Goal: Task Accomplishment & Management: Use online tool/utility

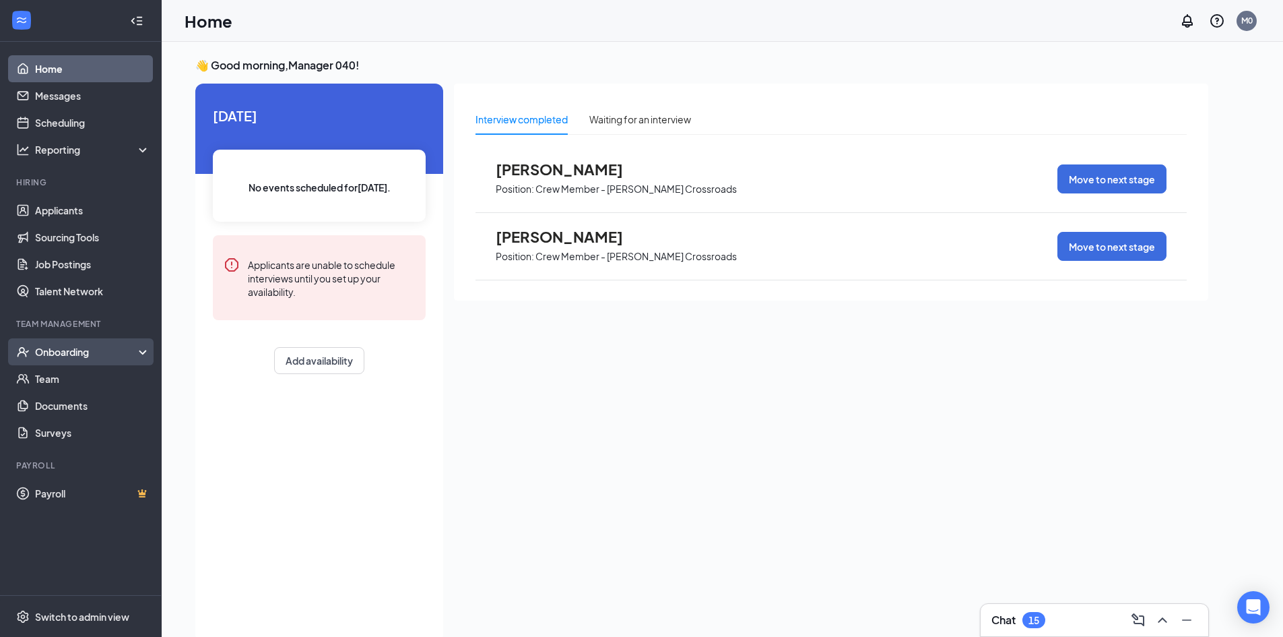
click at [71, 350] on div "Onboarding" at bounding box center [87, 351] width 104 height 13
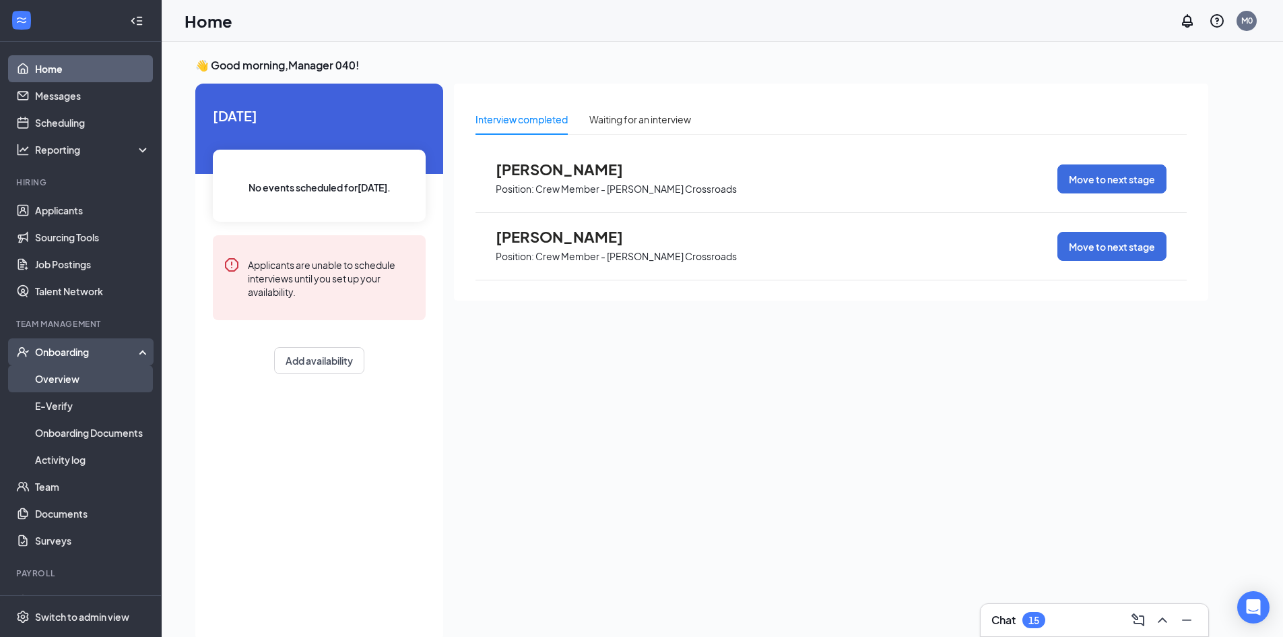
click at [98, 386] on link "Overview" at bounding box center [92, 378] width 115 height 27
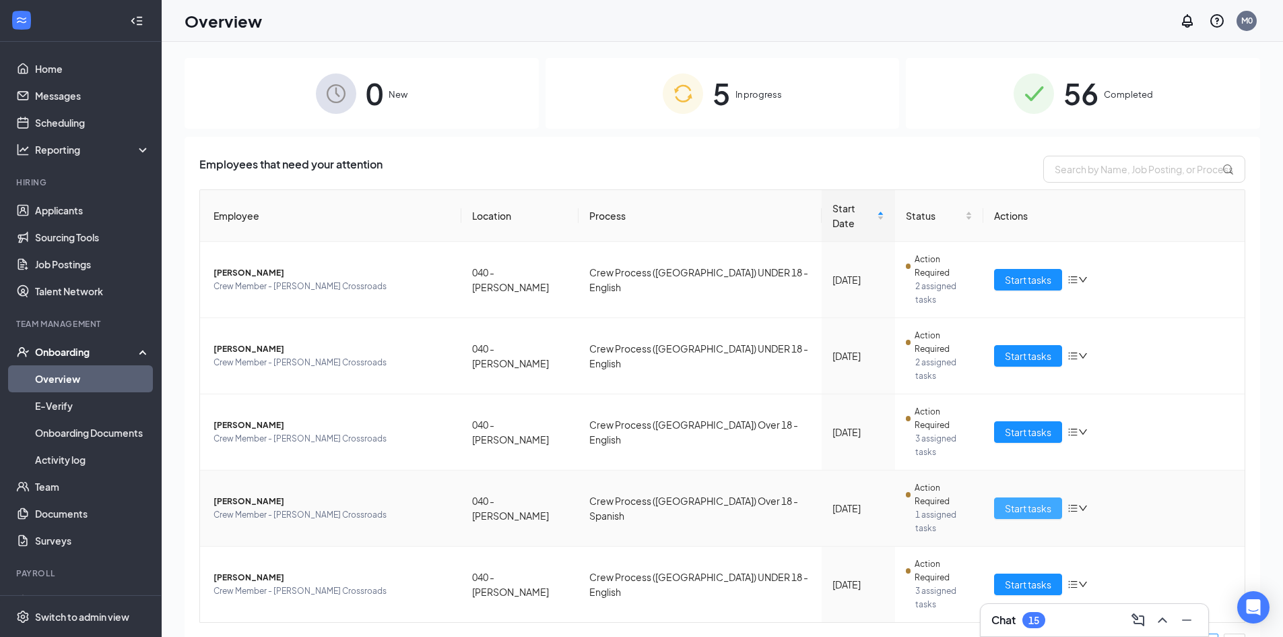
click at [1042, 501] on span "Start tasks" at bounding box center [1028, 508] width 46 height 15
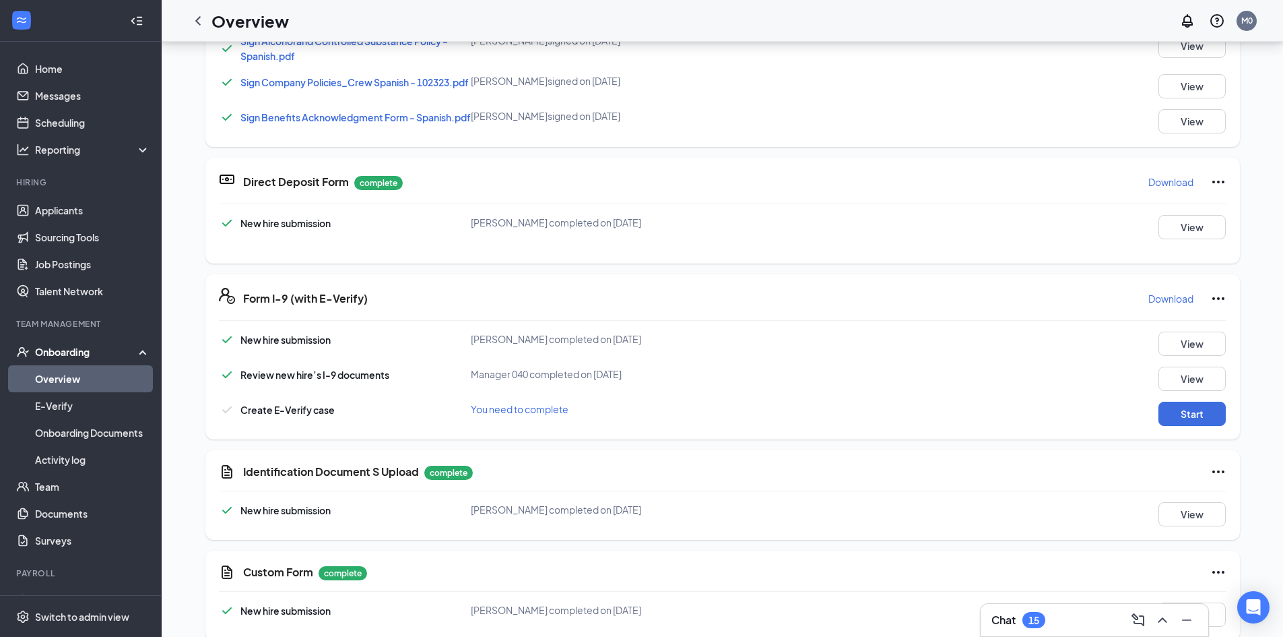
scroll to position [269, 0]
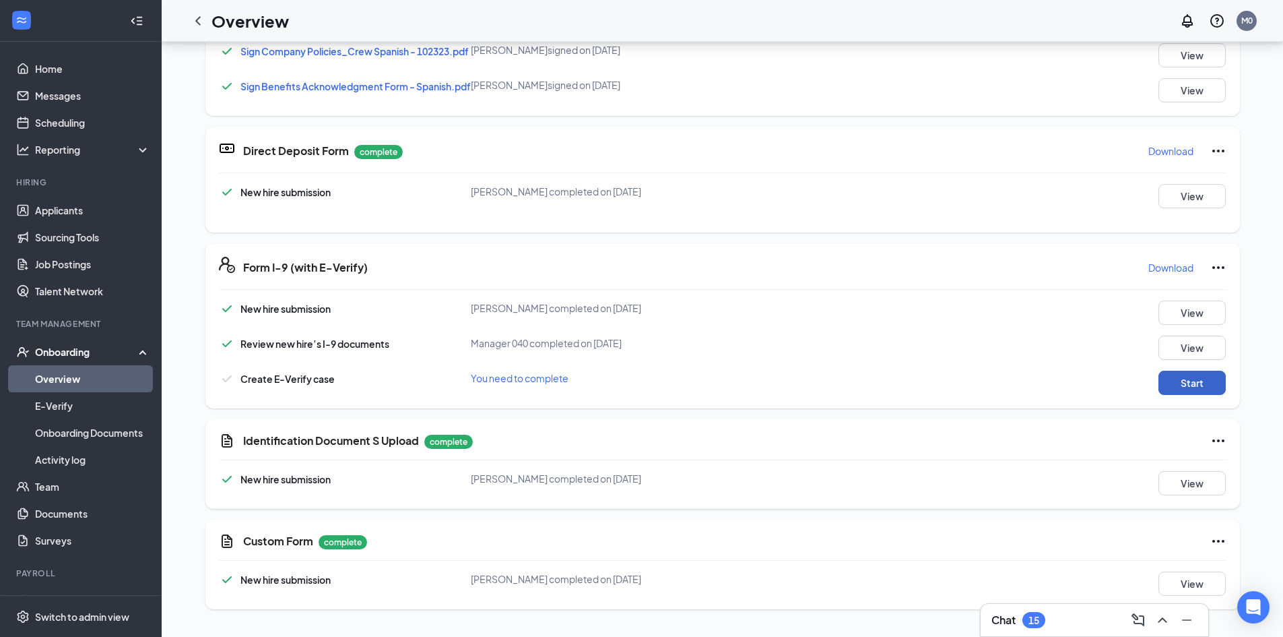
click at [1196, 387] on button "Start" at bounding box center [1192, 383] width 67 height 24
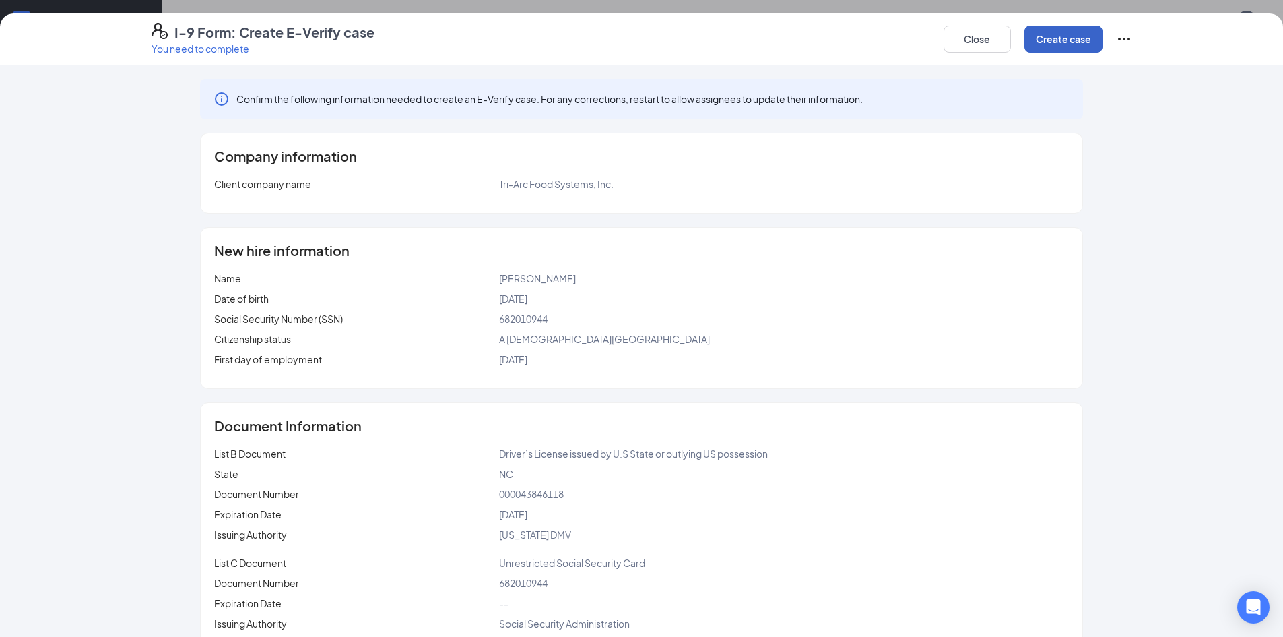
click at [1074, 36] on button "Create case" at bounding box center [1064, 39] width 78 height 27
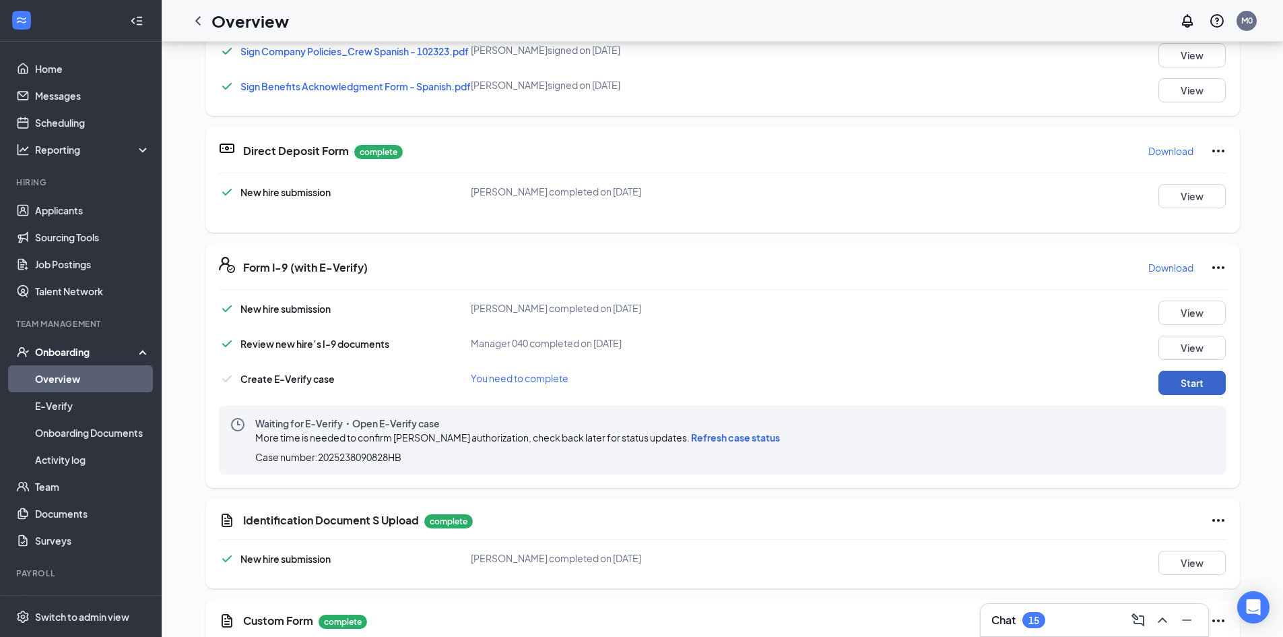
click at [1209, 393] on button "Start" at bounding box center [1192, 383] width 67 height 24
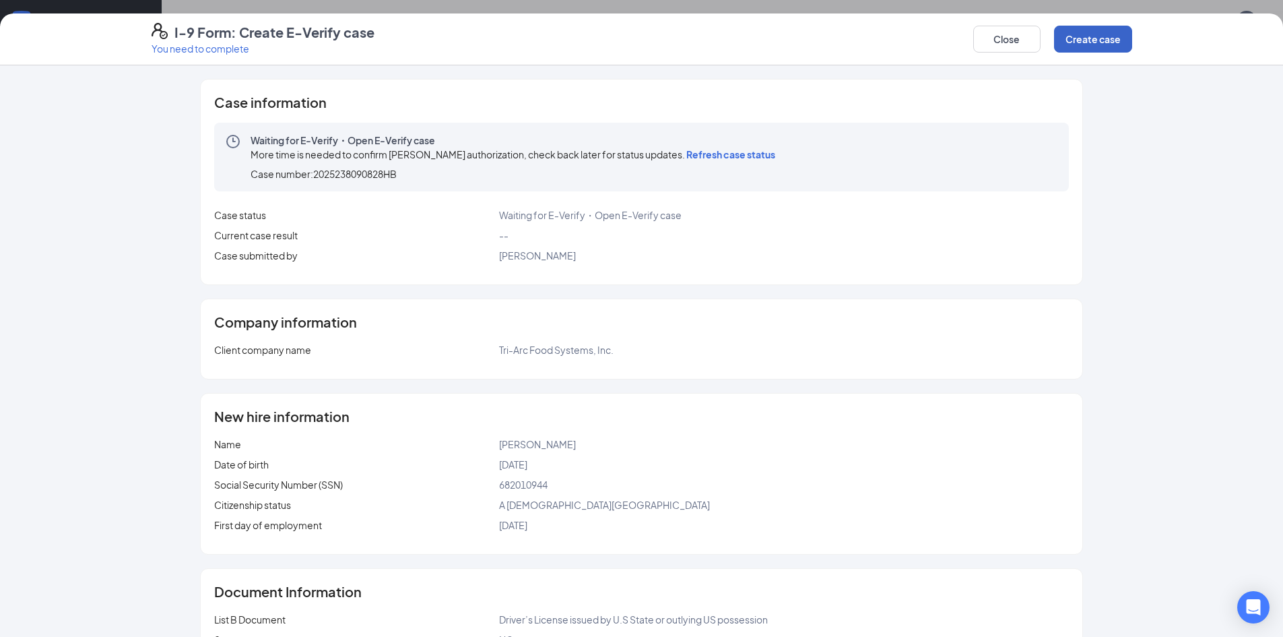
click at [1097, 34] on button "Create case" at bounding box center [1093, 39] width 78 height 27
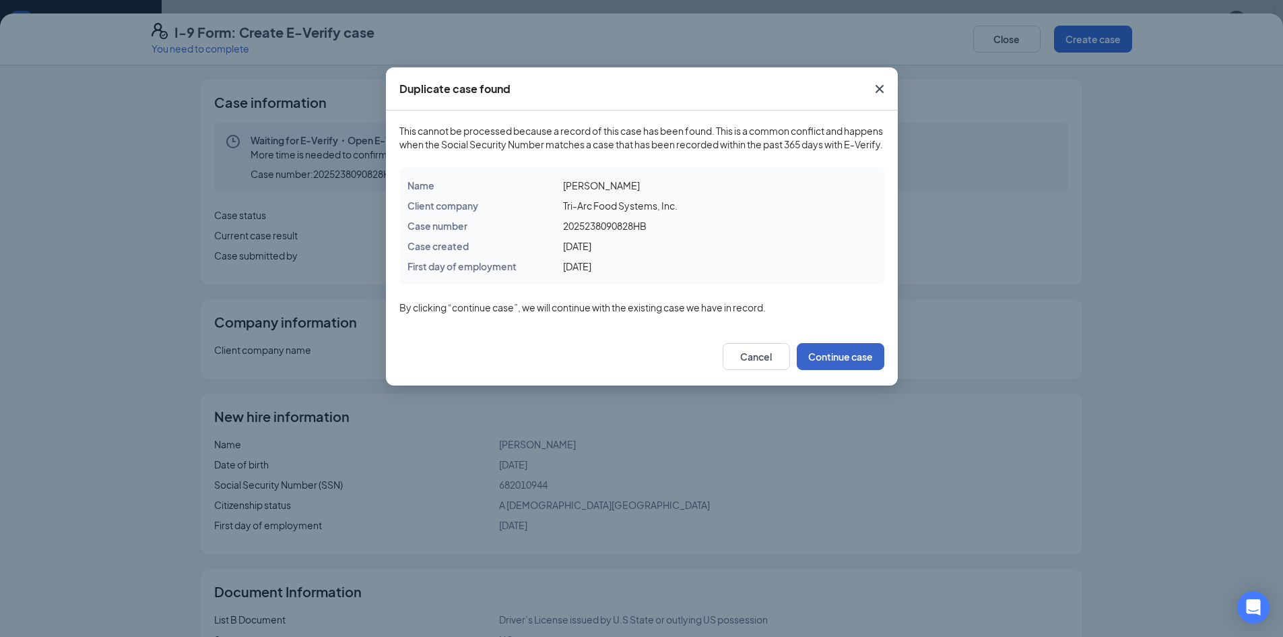
click at [851, 367] on button "Continue case" at bounding box center [841, 356] width 88 height 27
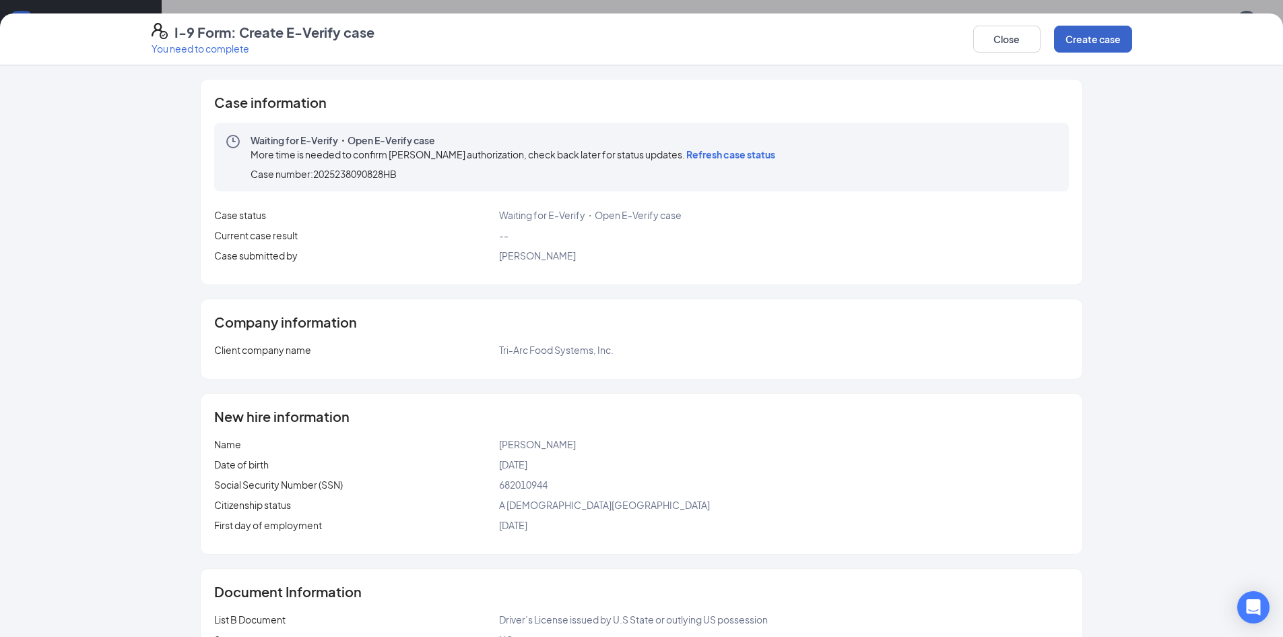
click at [1081, 34] on button "Create case" at bounding box center [1093, 39] width 78 height 27
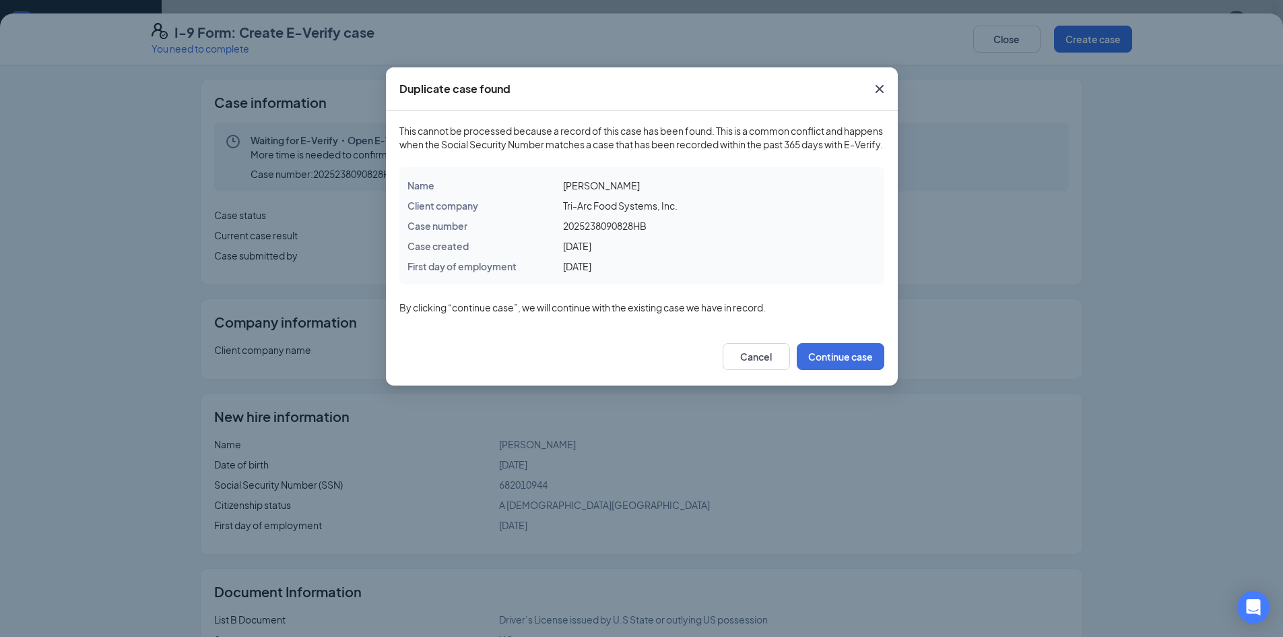
click at [887, 92] on icon "Cross" at bounding box center [880, 89] width 16 height 16
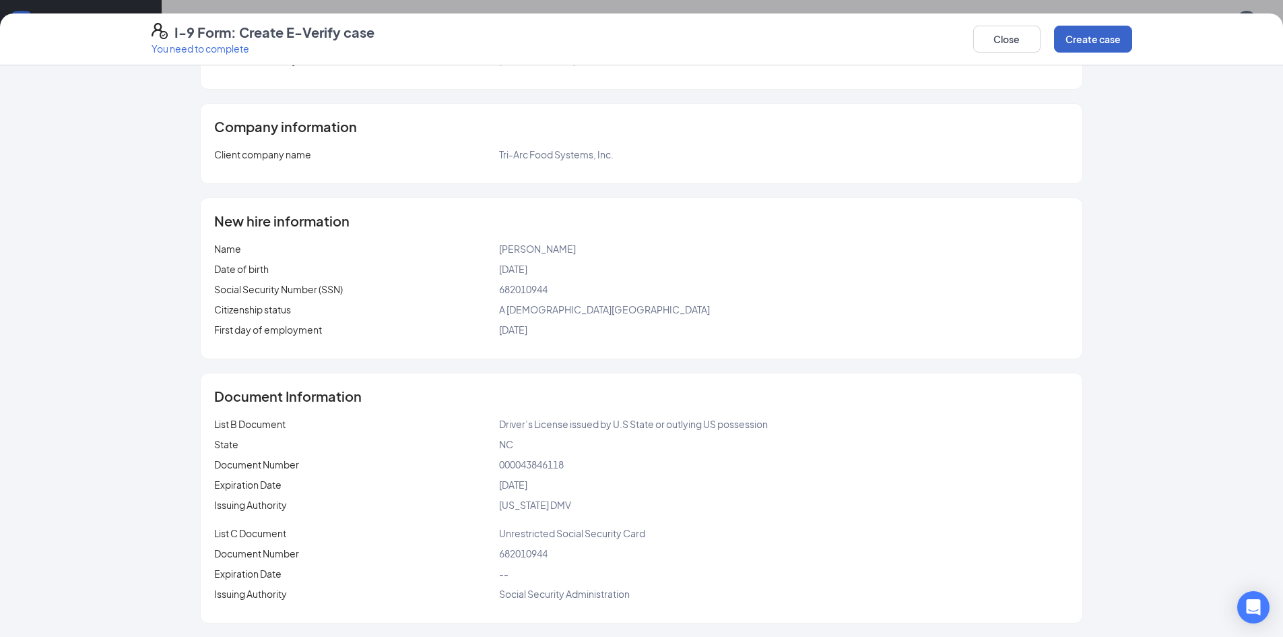
scroll to position [214, 0]
click at [1085, 45] on button "Create case" at bounding box center [1093, 39] width 78 height 27
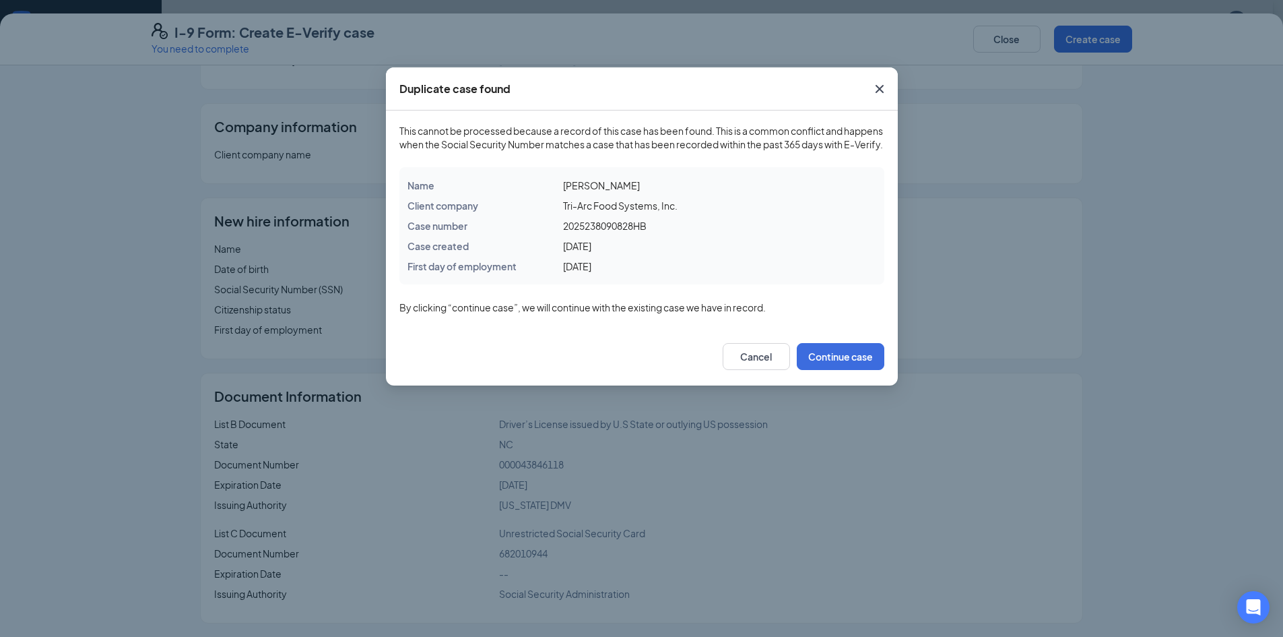
click at [880, 86] on icon "Cross" at bounding box center [880, 89] width 16 height 16
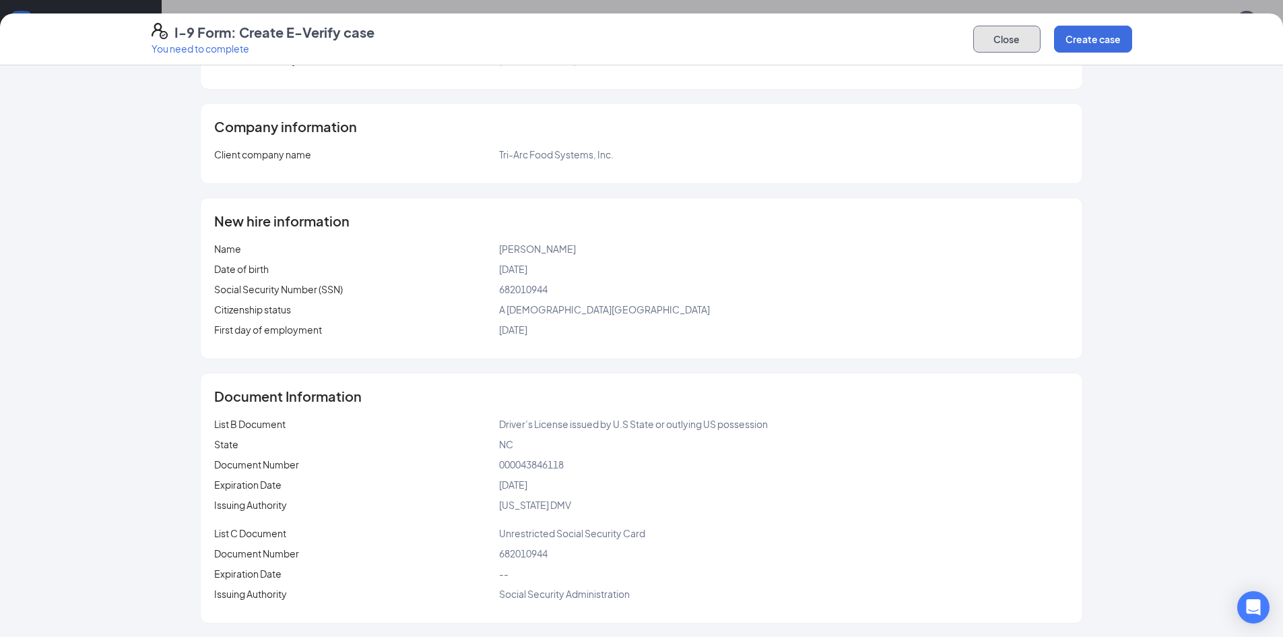
click at [1006, 48] on button "Close" at bounding box center [1006, 39] width 67 height 27
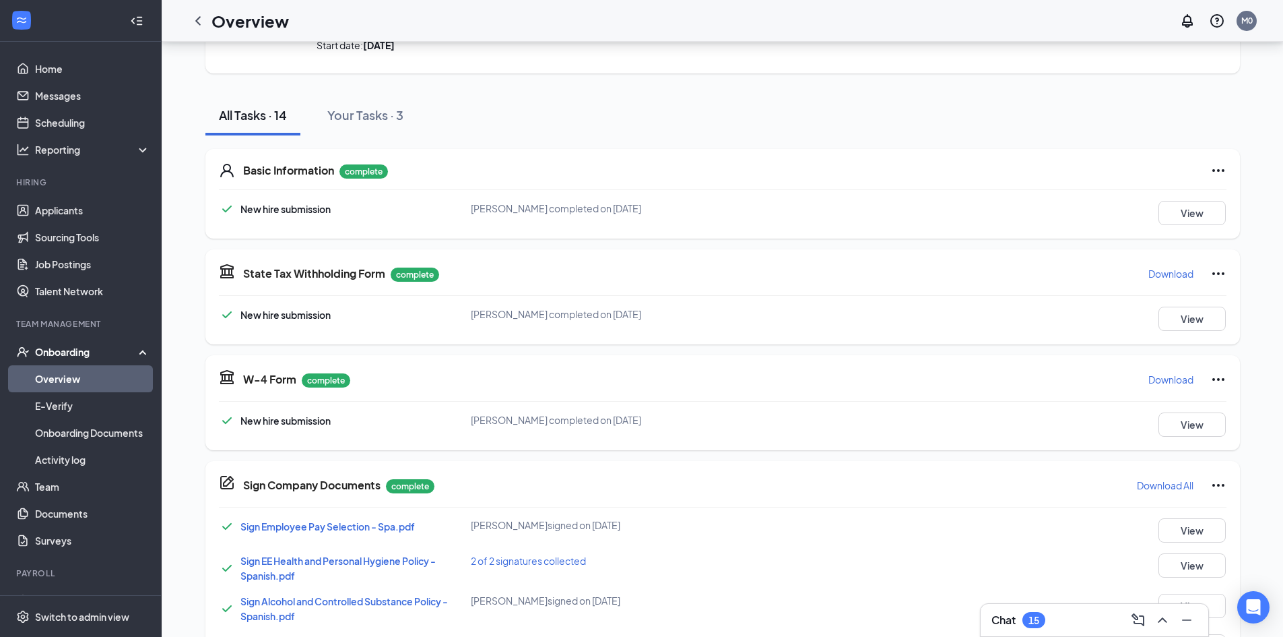
scroll to position [79, 0]
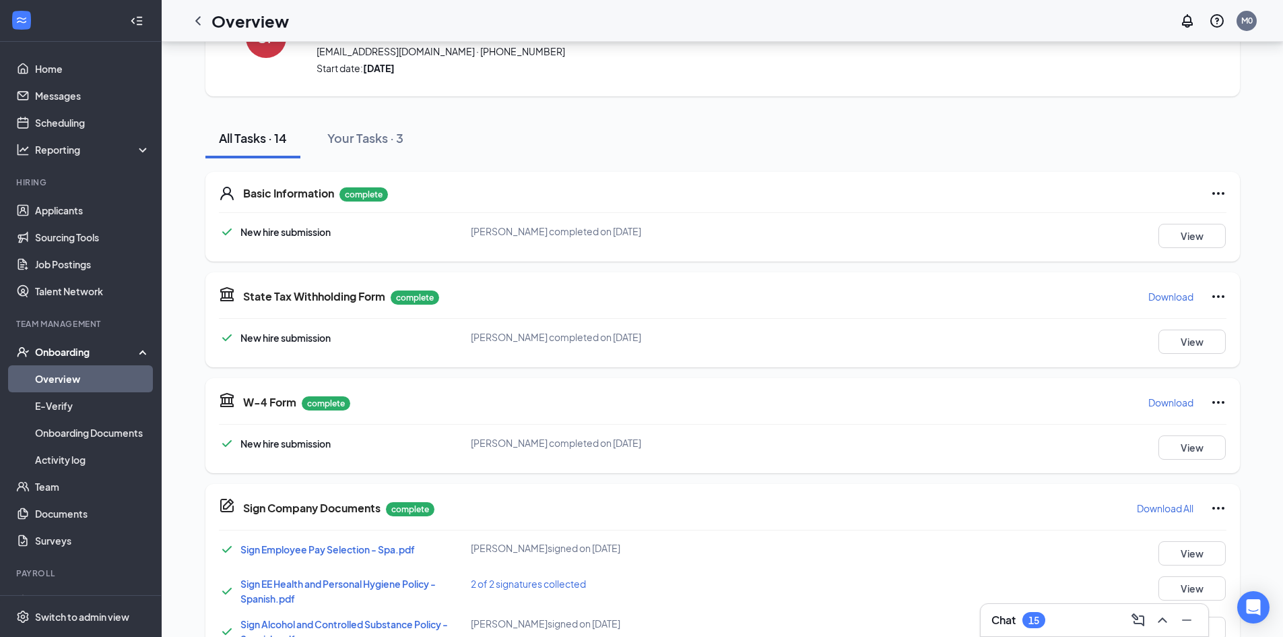
click at [1220, 194] on icon "Ellipses" at bounding box center [1219, 193] width 16 height 16
click at [1244, 220] on span "Restart" at bounding box center [1240, 220] width 32 height 13
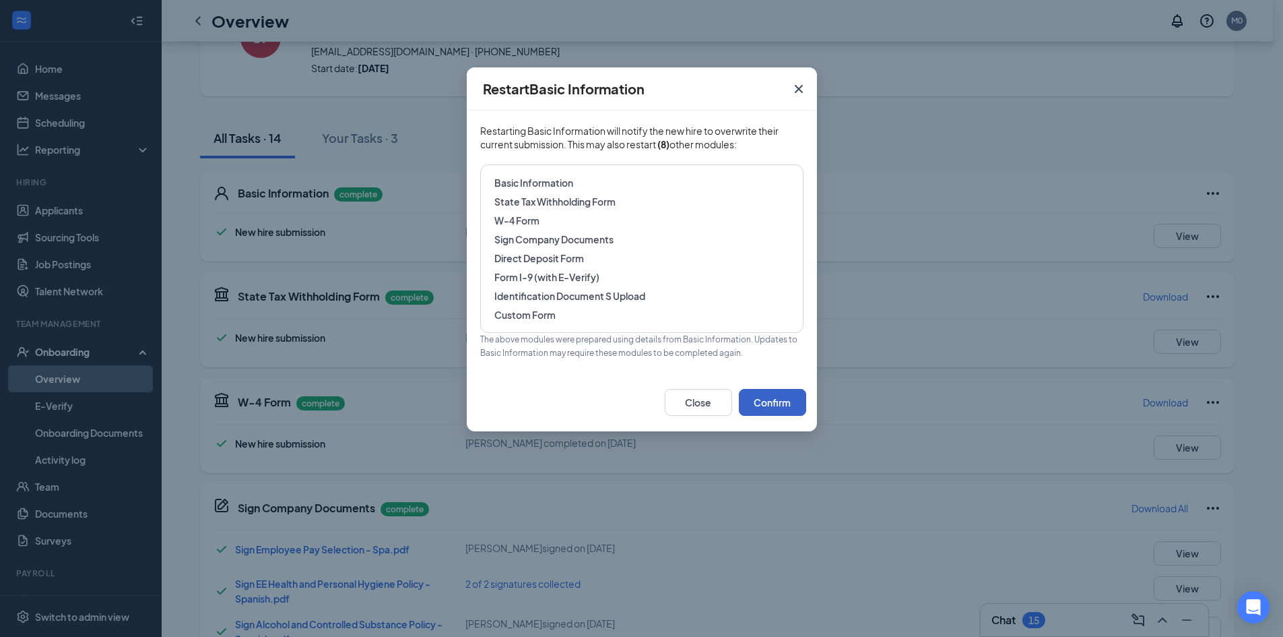
click at [775, 404] on button "Confirm" at bounding box center [772, 402] width 67 height 27
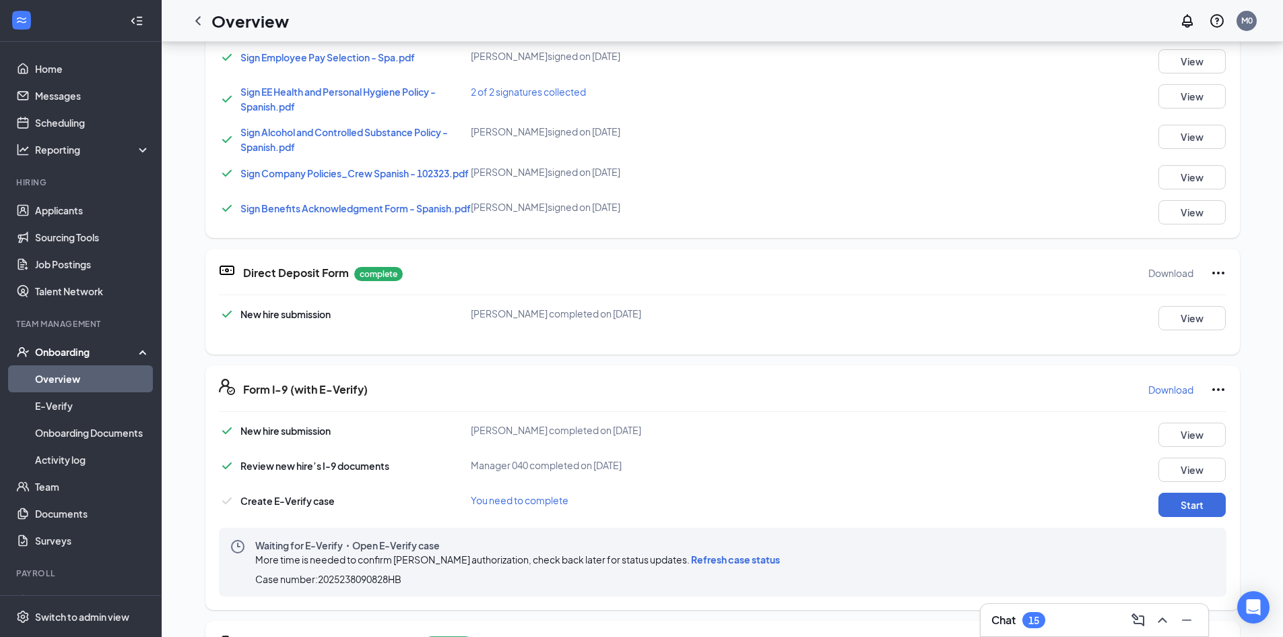
scroll to position [282, 0]
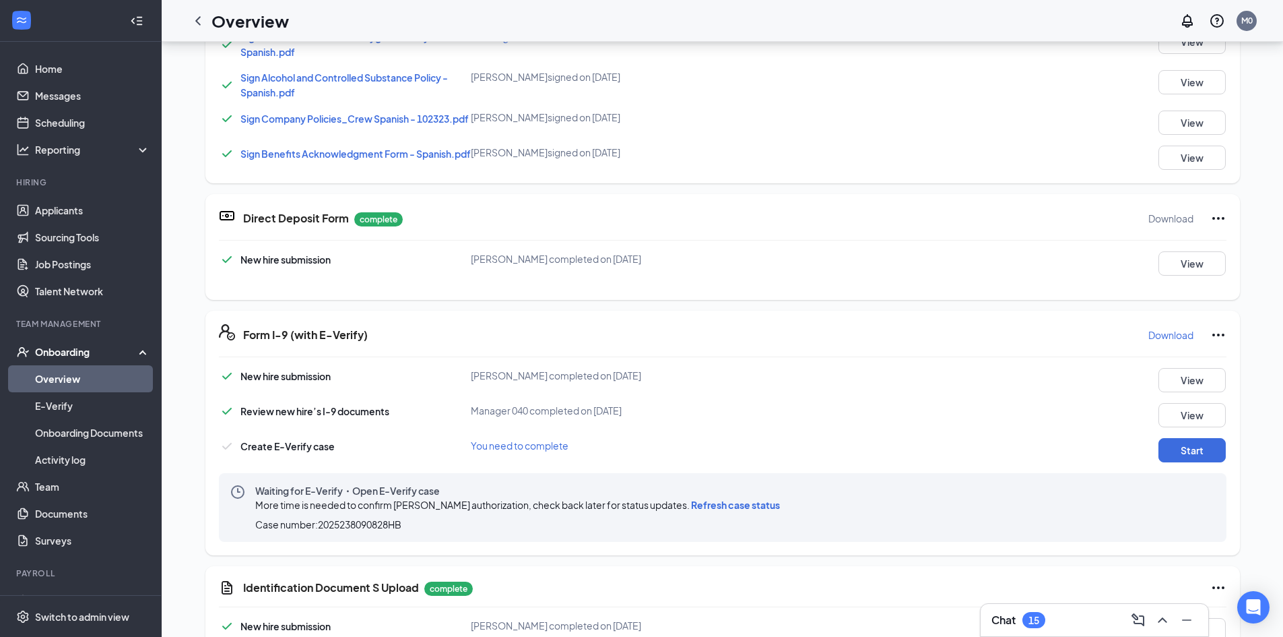
click at [1203, 441] on div "New hire submission [PERSON_NAME] completed on [DATE] View Review new hire’s I-…" at bounding box center [723, 455] width 1008 height 174
click at [1184, 462] on button "Start" at bounding box center [1192, 450] width 67 height 24
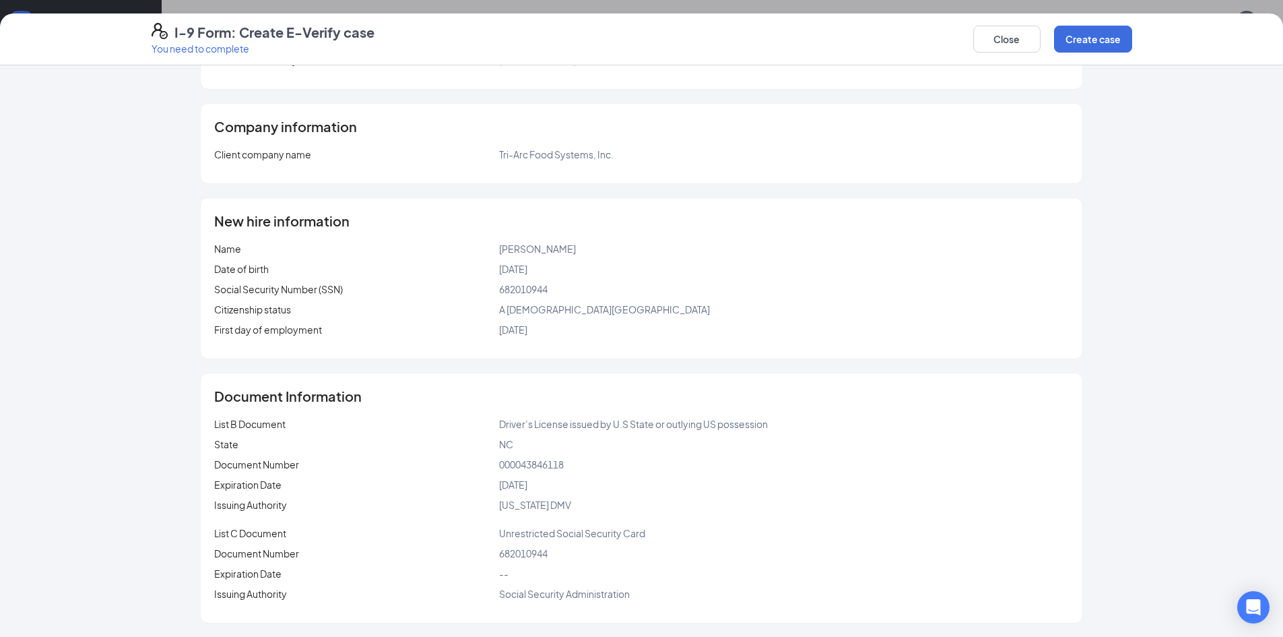
scroll to position [772, 0]
click at [1103, 38] on button "Create case" at bounding box center [1093, 39] width 78 height 27
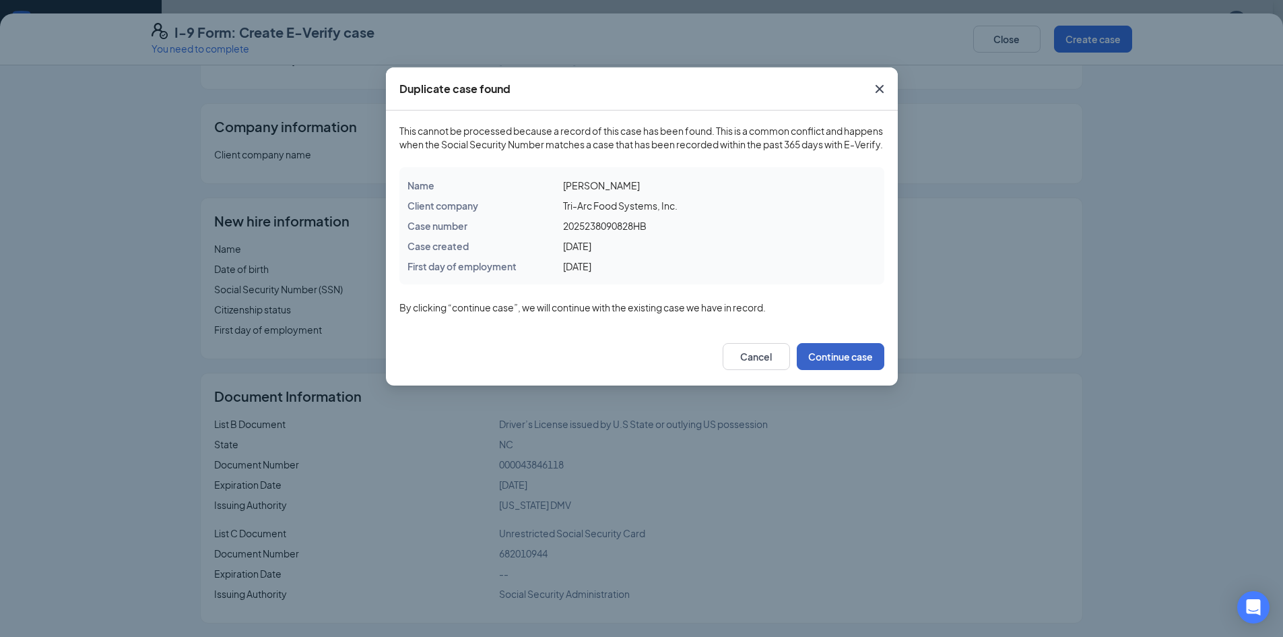
click at [826, 370] on button "Continue case" at bounding box center [841, 356] width 88 height 27
